Goal: Check status

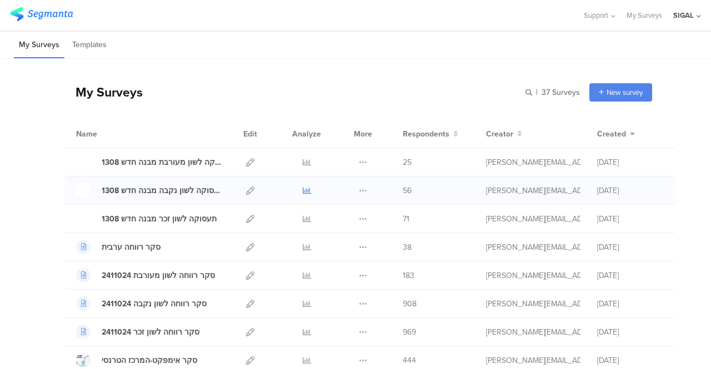
click at [303, 188] on icon at bounding box center [307, 191] width 8 height 8
